Goal: Information Seeking & Learning: Learn about a topic

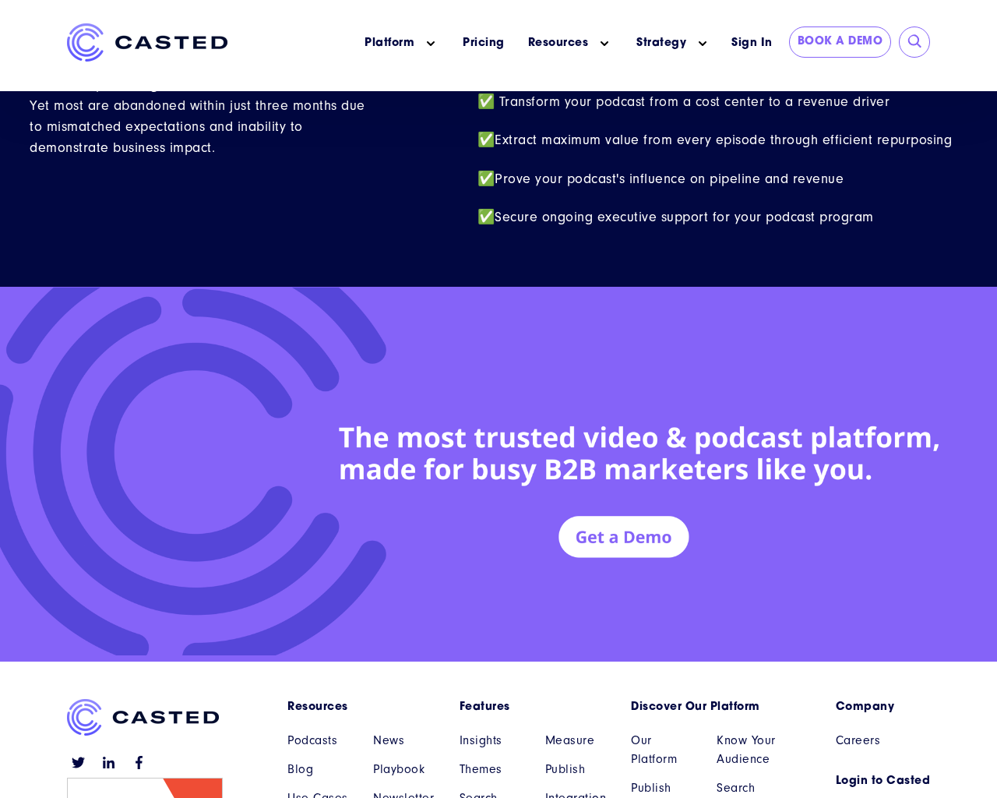
scroll to position [6814, 0]
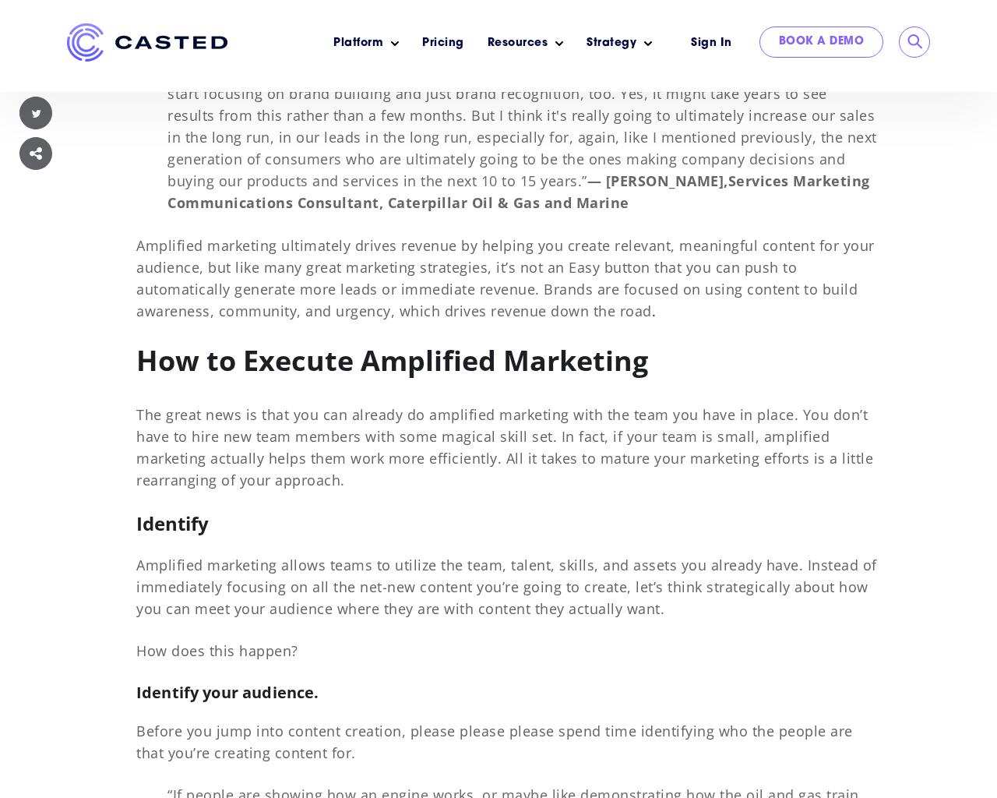
scroll to position [11299, 0]
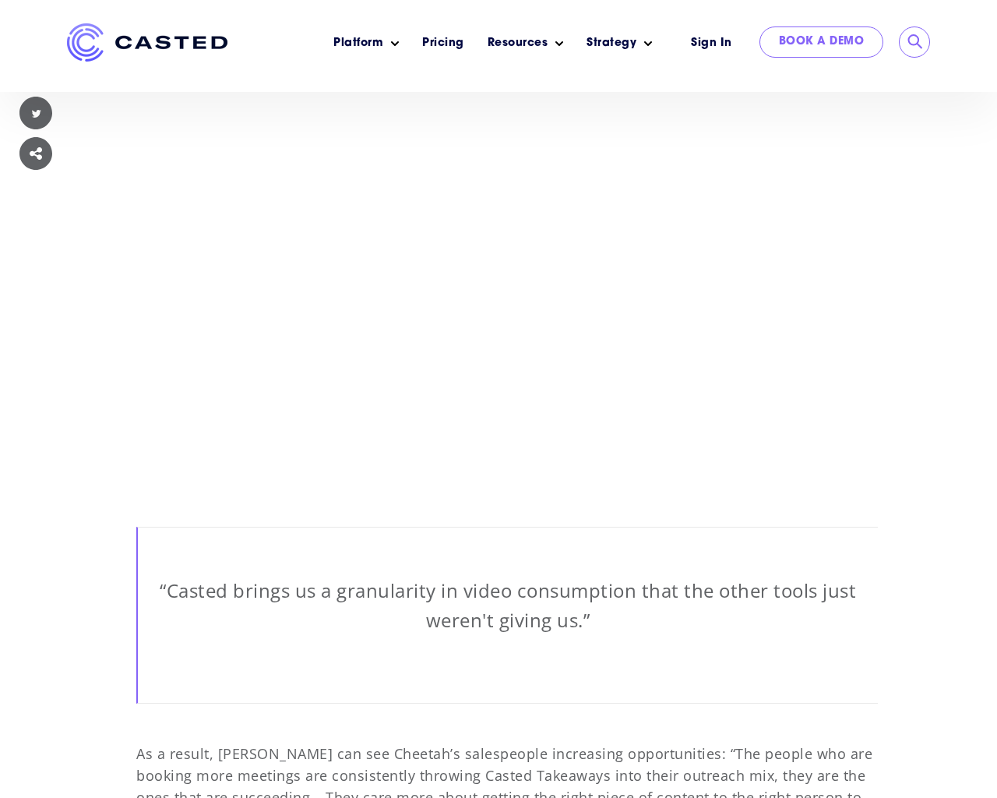
scroll to position [11689, 0]
